Goal: Task Accomplishment & Management: Use online tool/utility

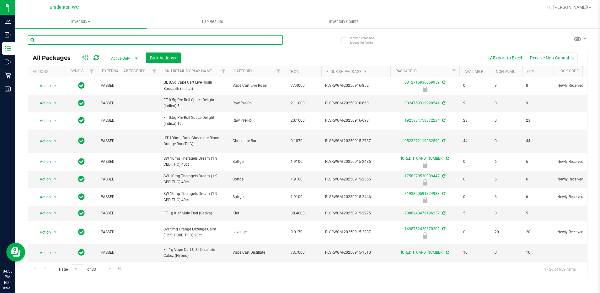
click at [91, 40] on input "text" at bounding box center [155, 39] width 255 height 9
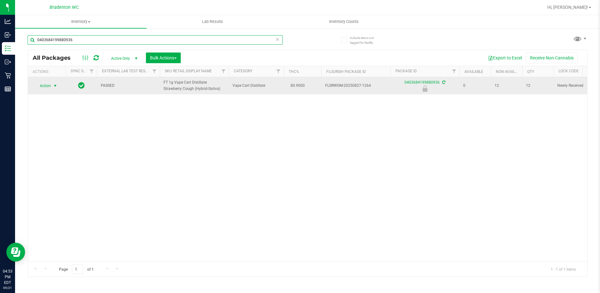
type input "0403684199880936"
click at [53, 84] on span "select" at bounding box center [55, 85] width 5 height 5
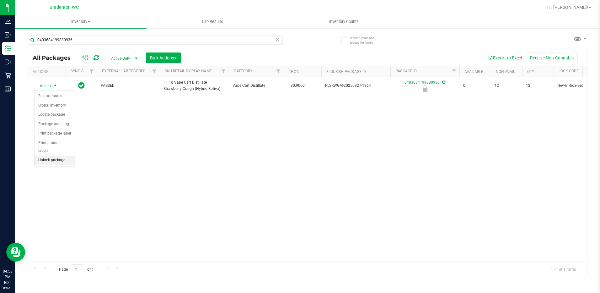
click at [61, 155] on li "Unlock package" at bounding box center [55, 159] width 40 height 9
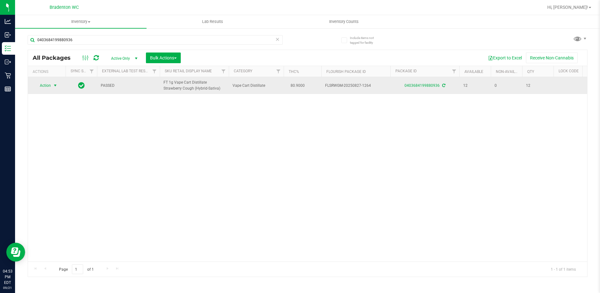
click at [42, 89] on span "Action" at bounding box center [42, 85] width 17 height 9
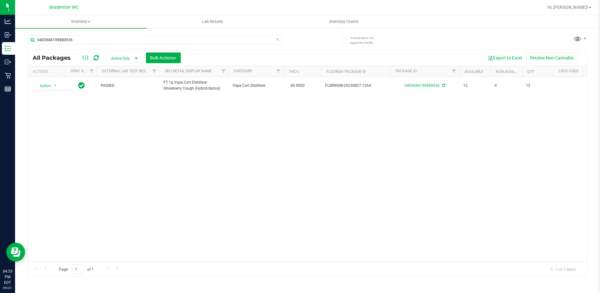
click at [149, 175] on div "Action Action Adjust qty Create package Edit attributes Global inventory Locate…" at bounding box center [307, 169] width 559 height 184
